Goal: Navigation & Orientation: Find specific page/section

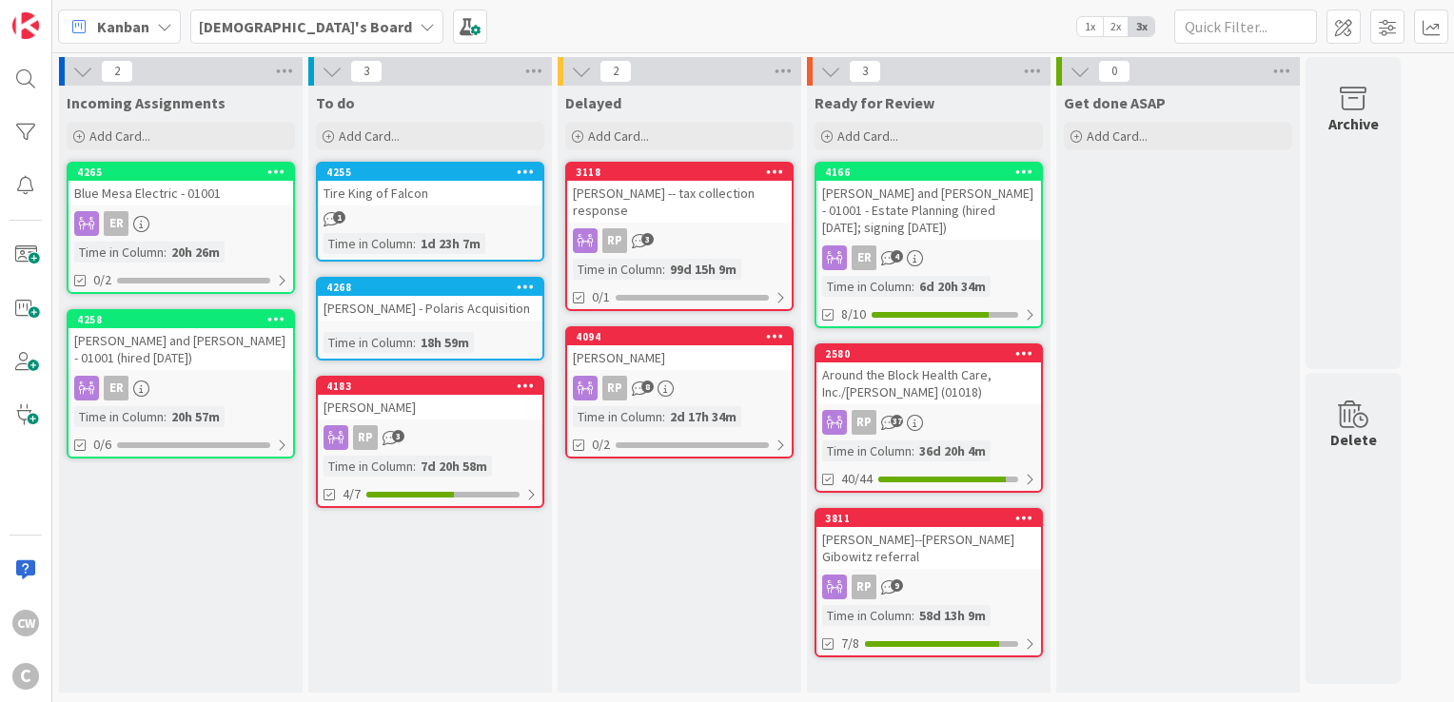
click at [483, 414] on div "[PERSON_NAME]" at bounding box center [430, 407] width 225 height 25
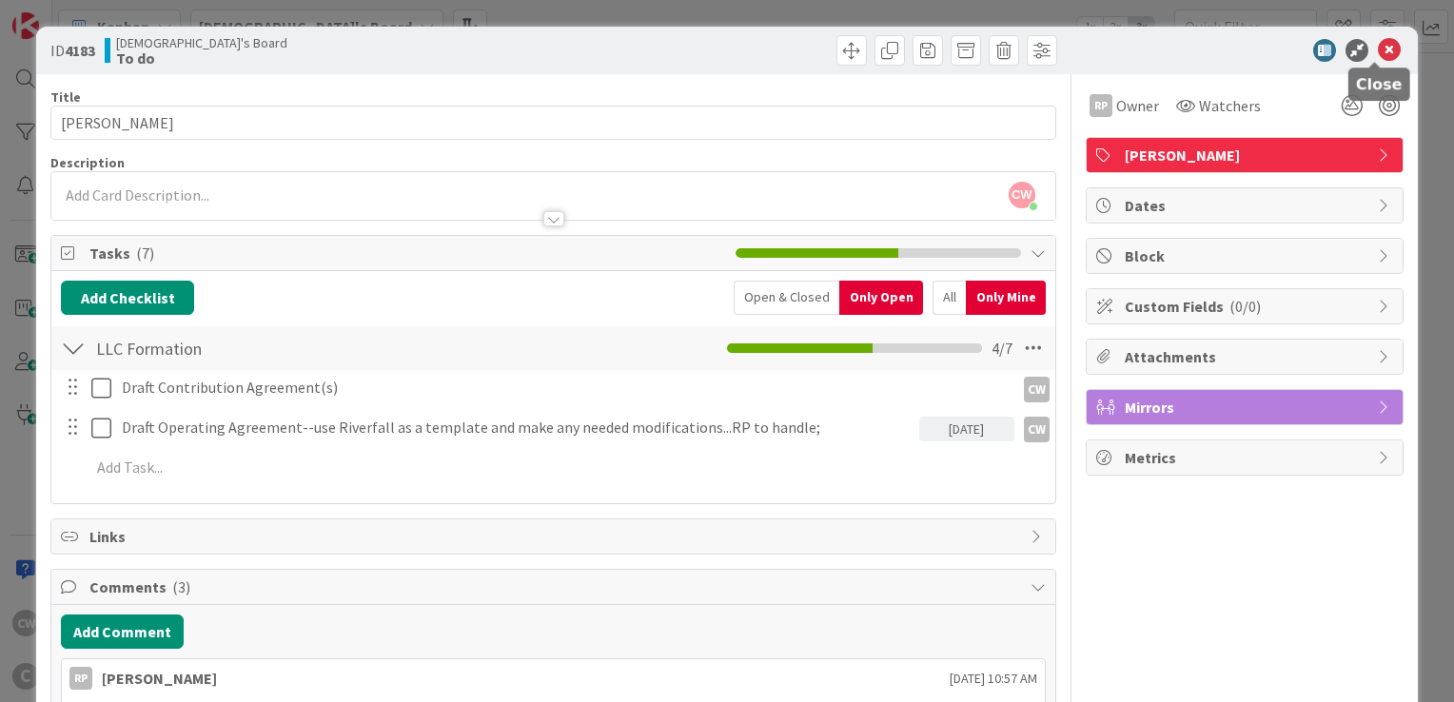
click at [1381, 47] on icon at bounding box center [1389, 50] width 23 height 23
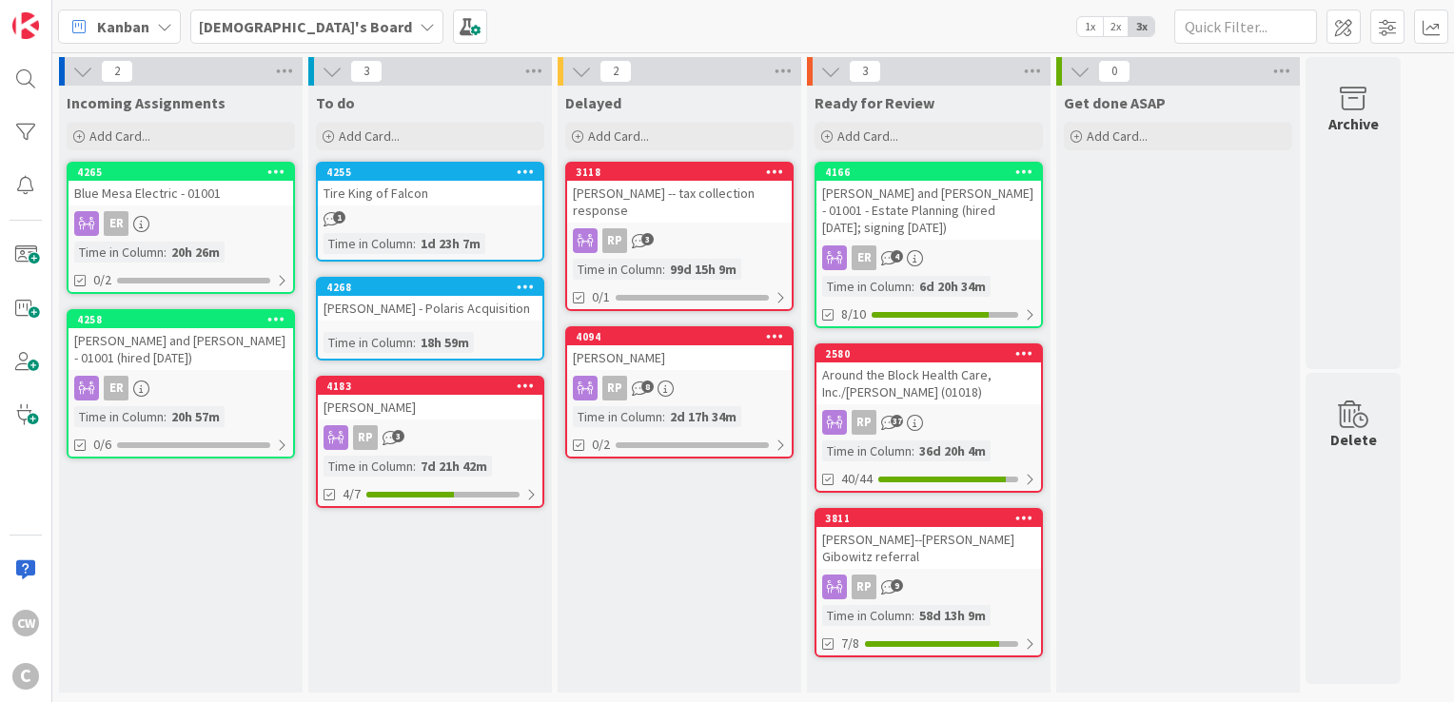
click at [333, 219] on span "1" at bounding box center [339, 217] width 12 height 12
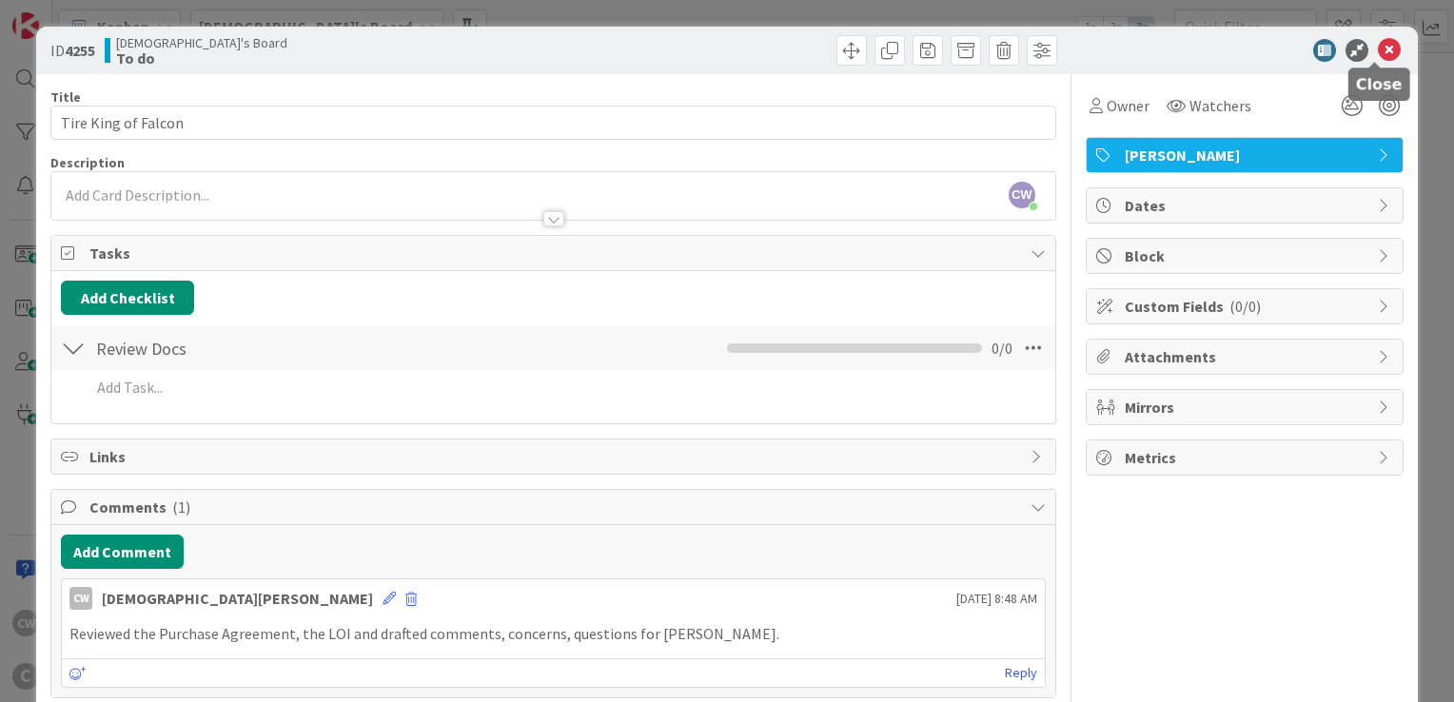
click at [1378, 49] on icon at bounding box center [1389, 50] width 23 height 23
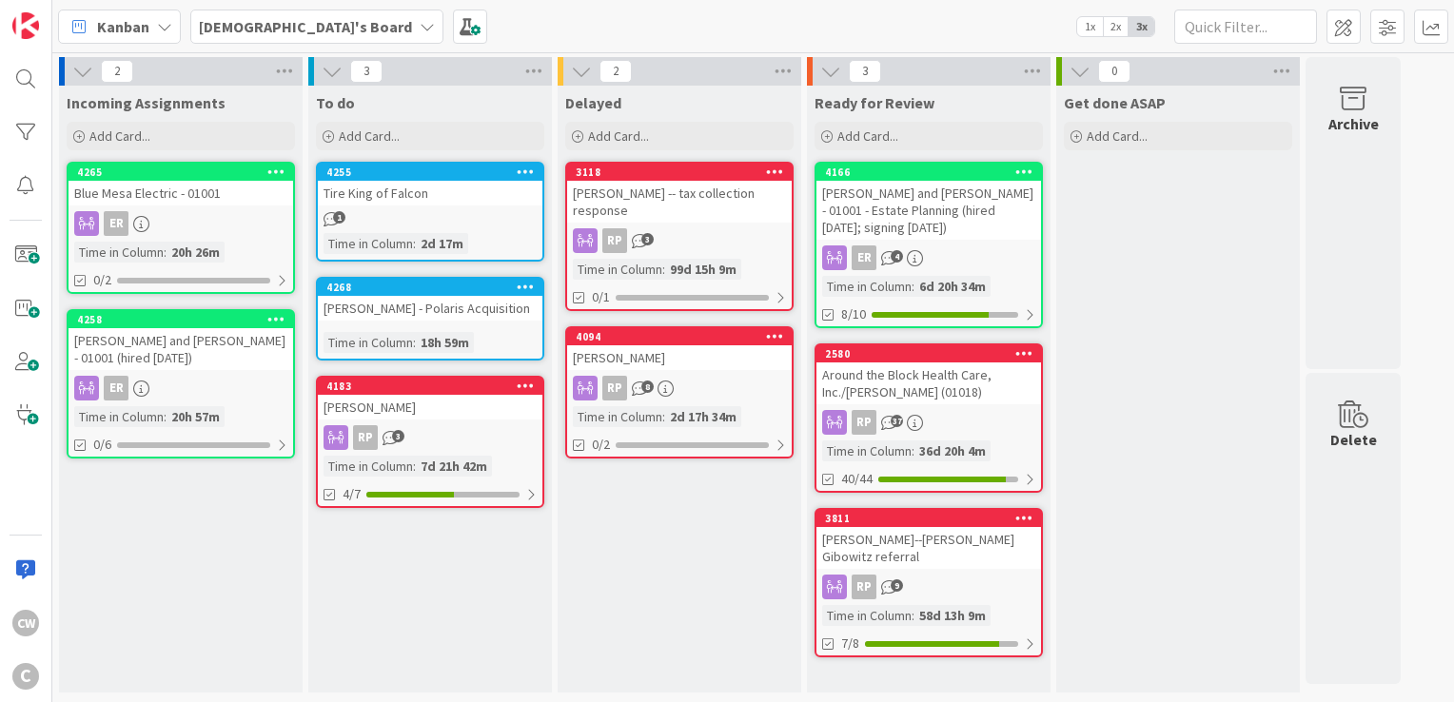
click at [701, 368] on div "4094 [PERSON_NAME] RP 8 Time in [GEOGRAPHIC_DATA] : 2d 17h 34m 0/2" at bounding box center [679, 392] width 228 height 132
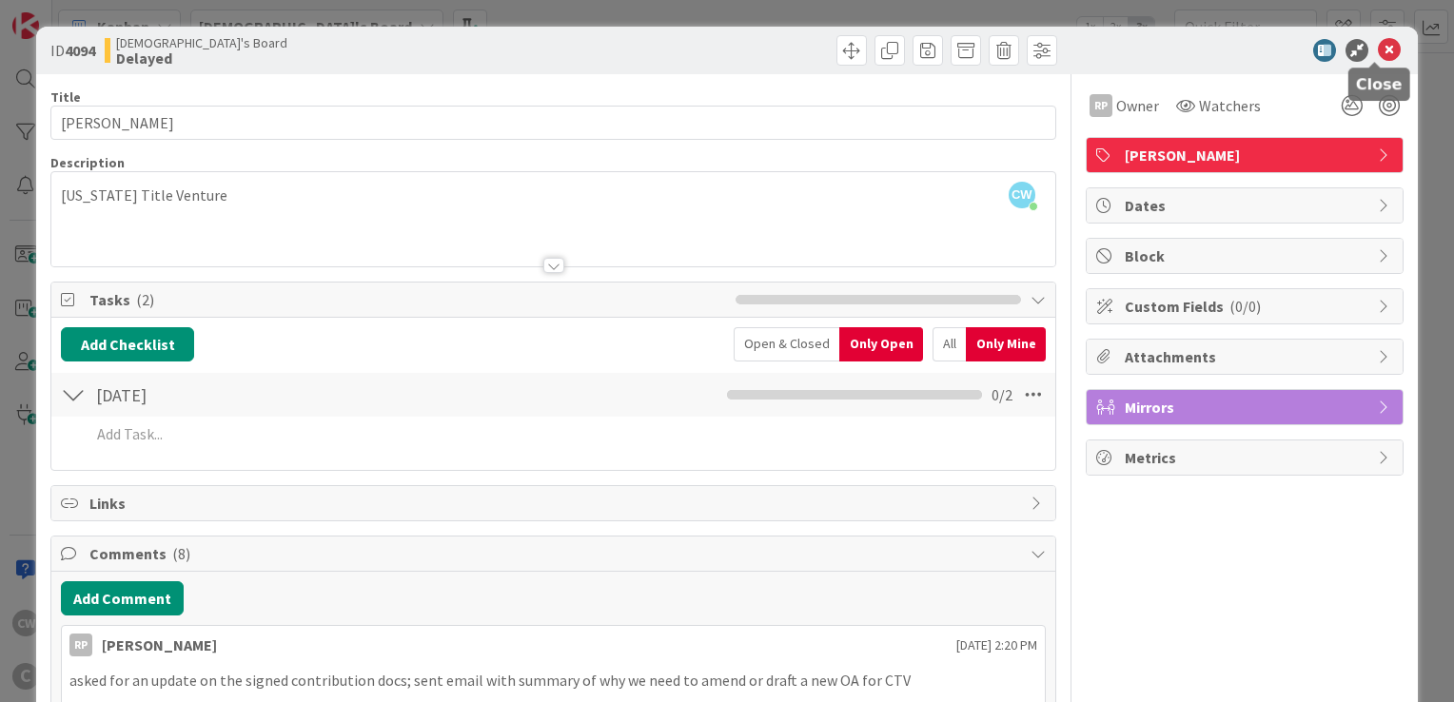
click at [1378, 39] on icon at bounding box center [1389, 50] width 23 height 23
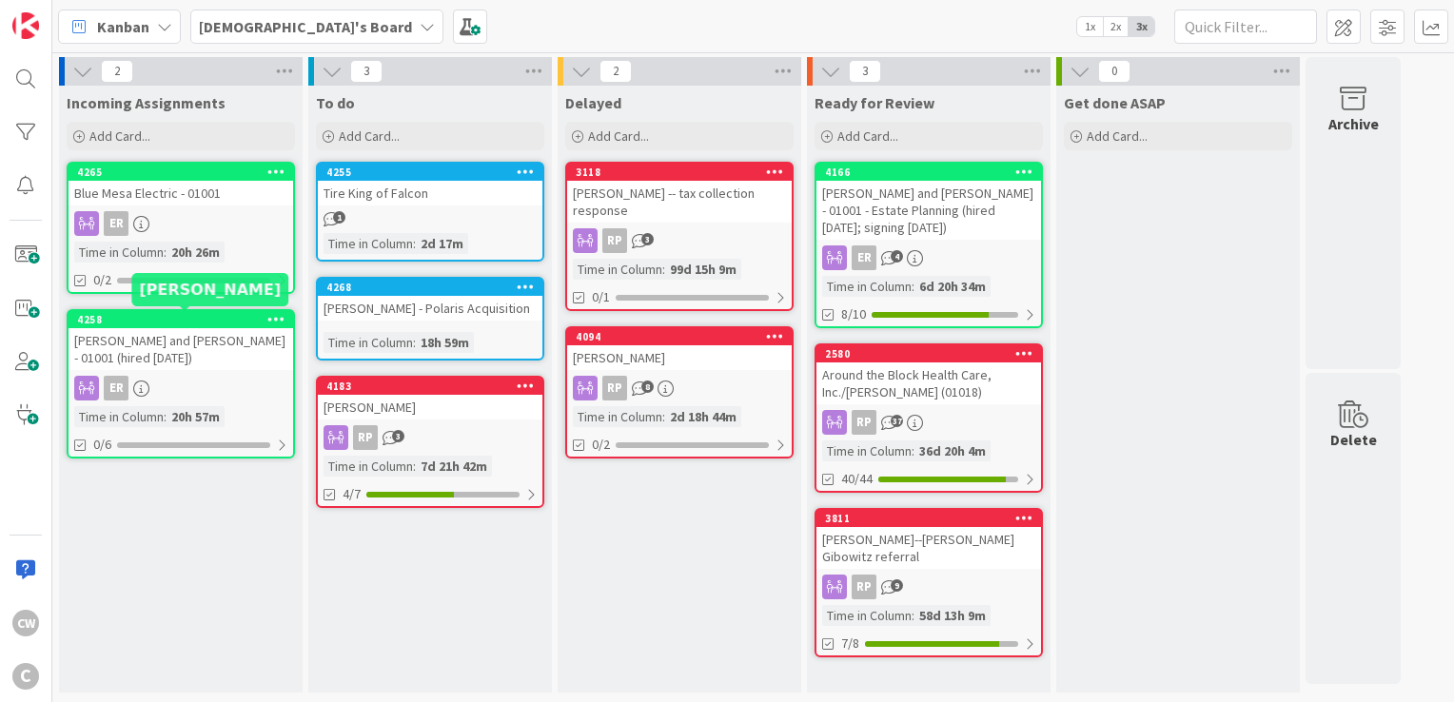
click at [220, 323] on div "4258" at bounding box center [185, 319] width 216 height 13
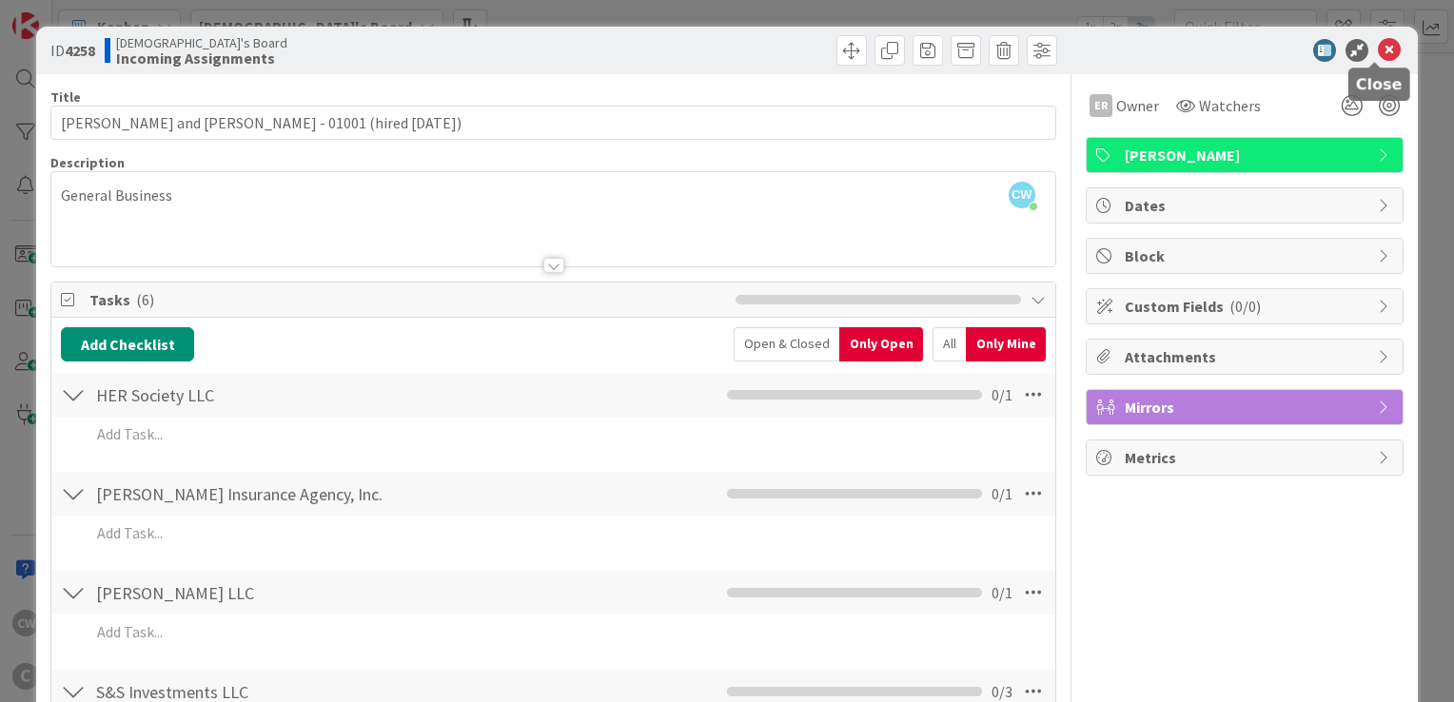
click at [1378, 57] on icon at bounding box center [1389, 50] width 23 height 23
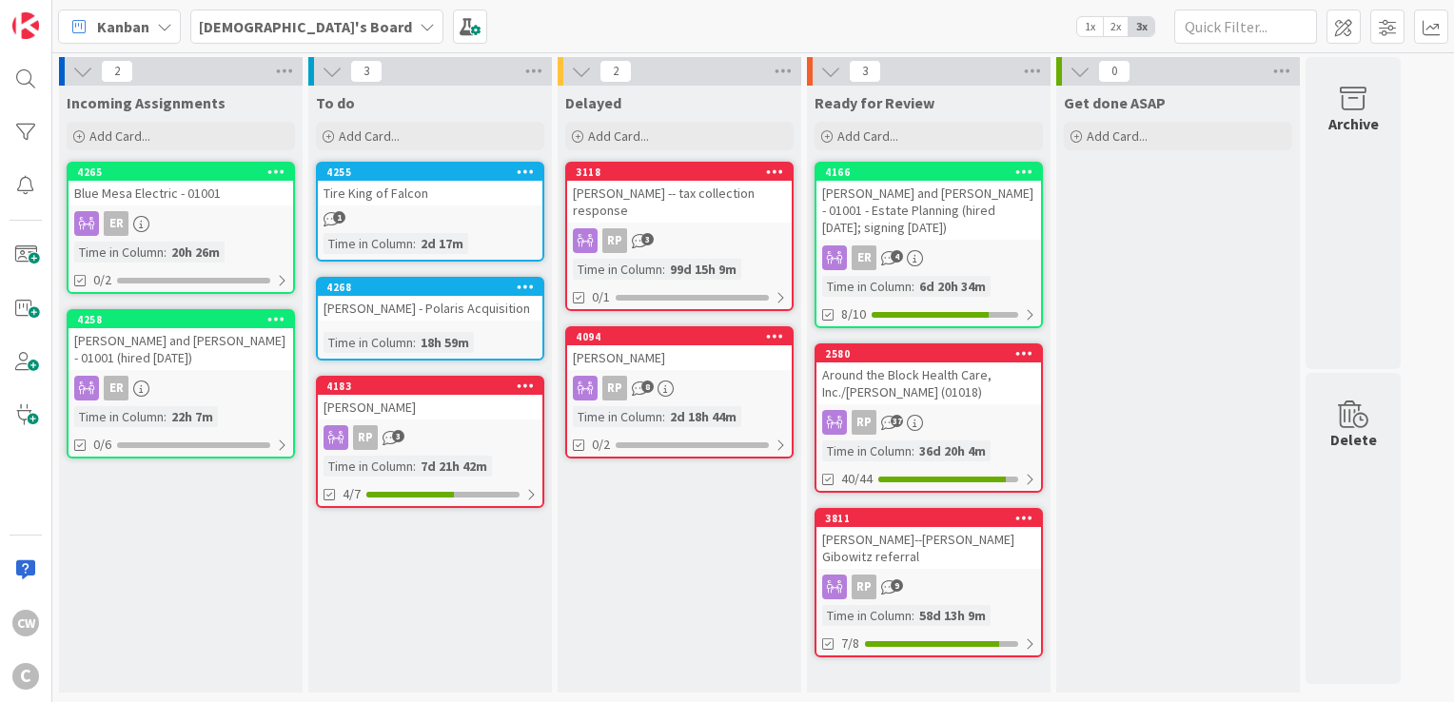
click at [238, 211] on div "ER" at bounding box center [181, 223] width 225 height 25
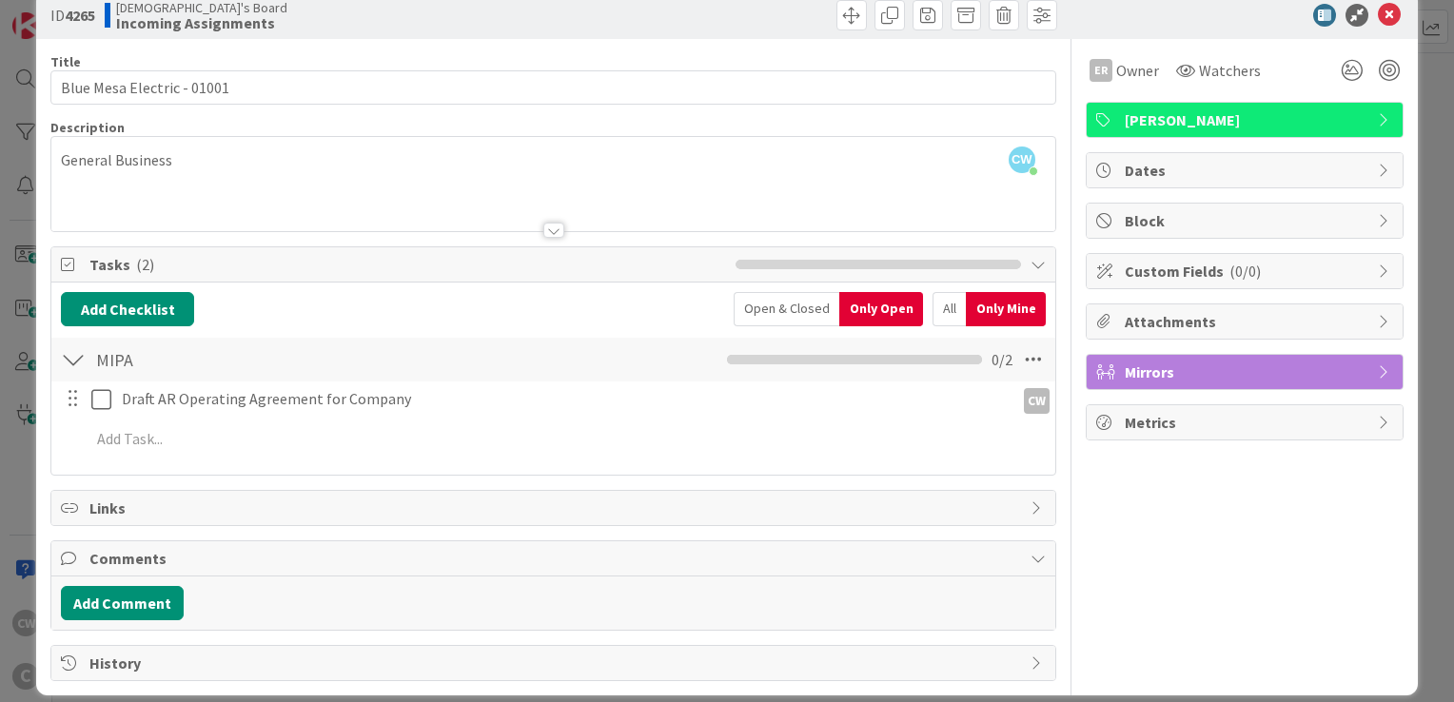
scroll to position [51, 0]
